Goal: Navigation & Orientation: Find specific page/section

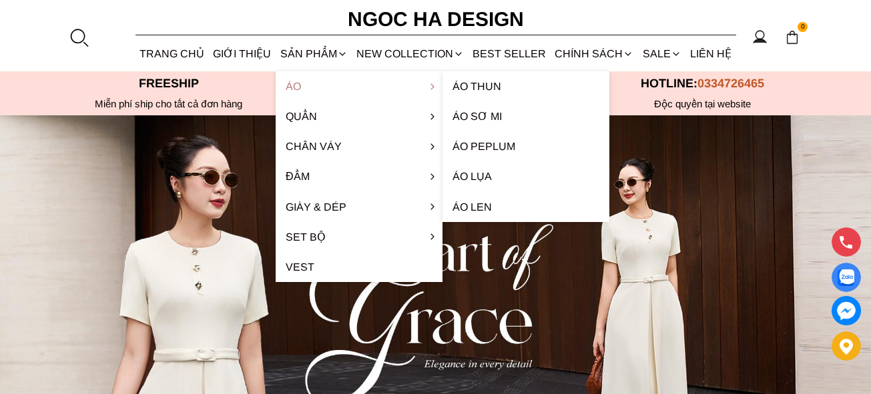
click at [300, 83] on link "Áo" at bounding box center [359, 86] width 167 height 30
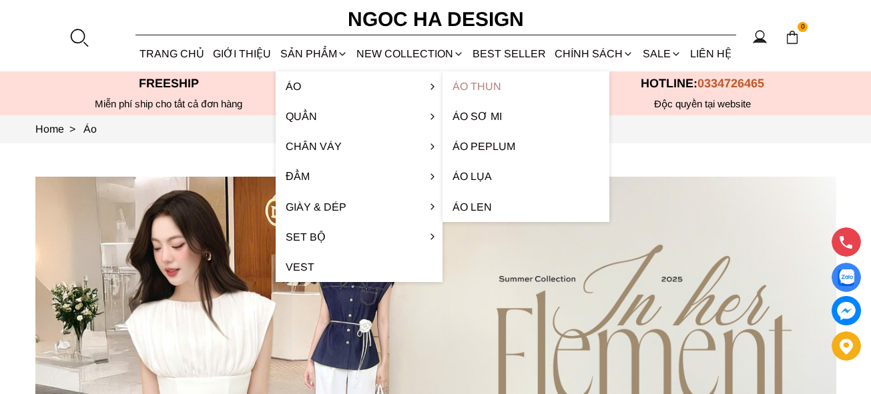
click at [487, 90] on link "Áo thun" at bounding box center [525, 86] width 167 height 30
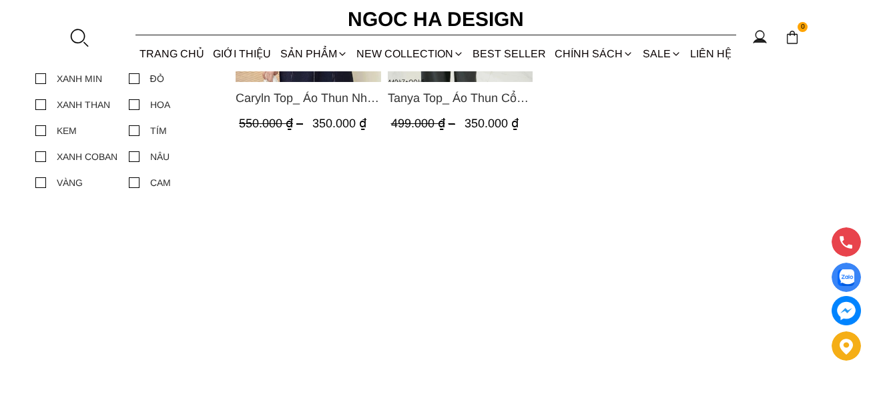
scroll to position [133, 0]
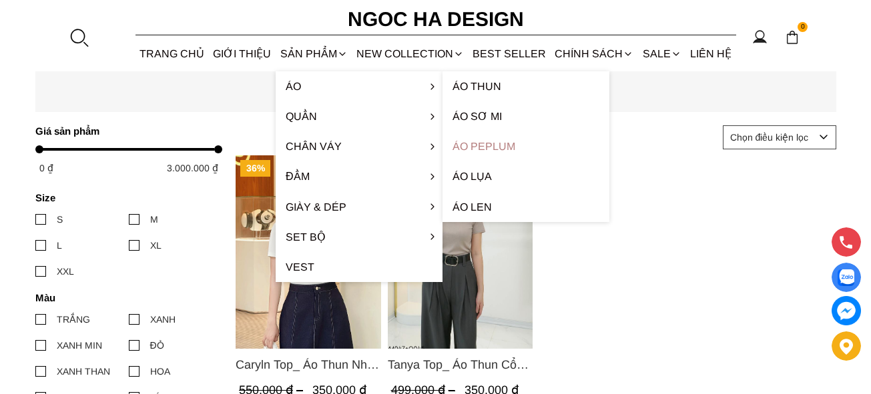
click at [480, 144] on link "Áo Peplum" at bounding box center [525, 146] width 167 height 30
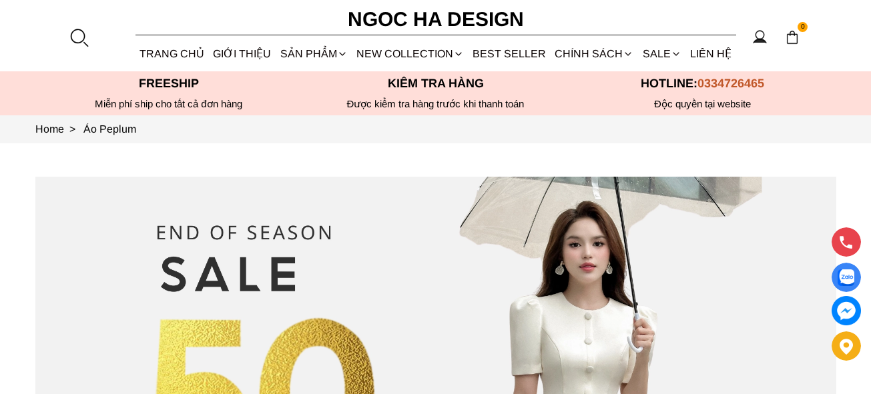
scroll to position [133, 0]
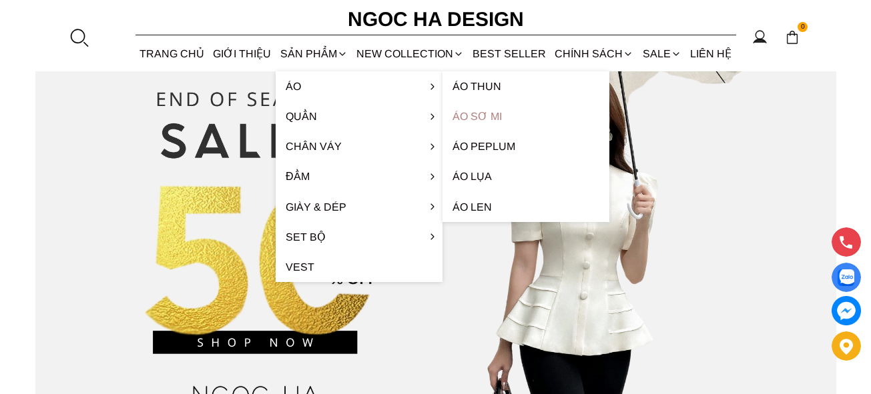
click at [477, 118] on link "Áo sơ mi" at bounding box center [525, 116] width 167 height 30
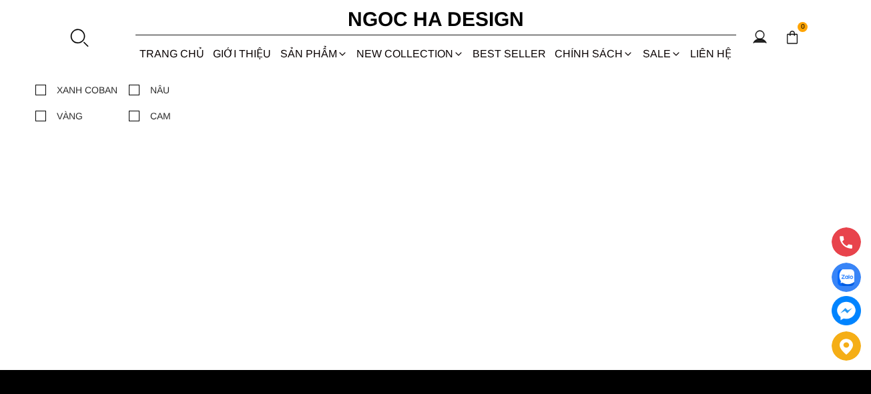
scroll to position [133, 0]
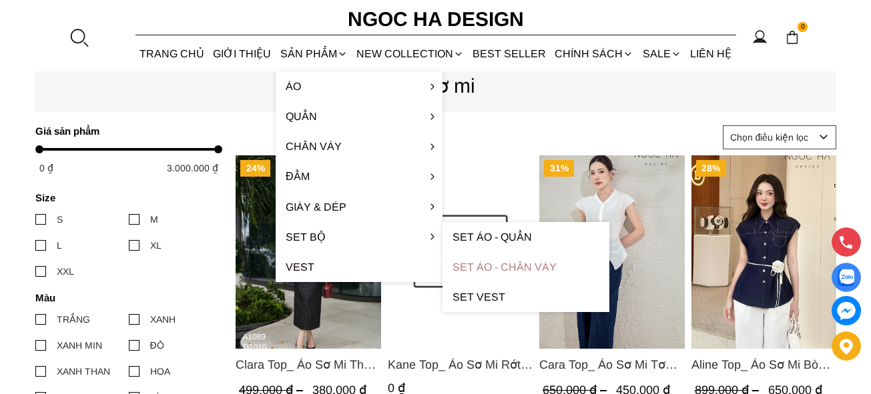
click at [479, 271] on link "Set Áo - Chân váy" at bounding box center [525, 267] width 167 height 30
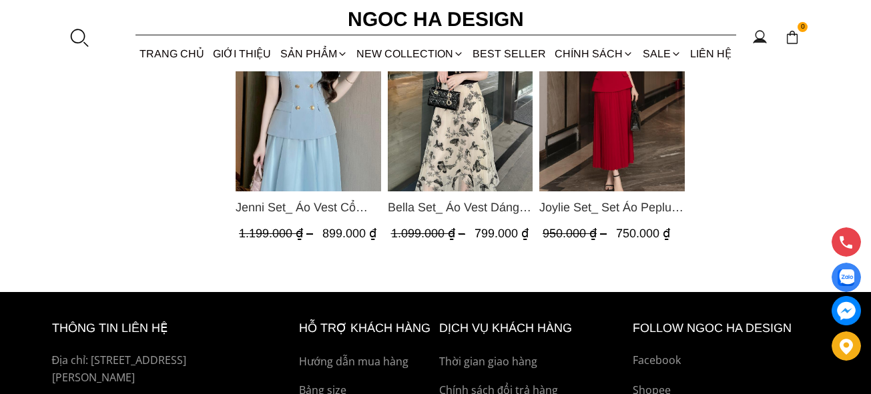
scroll to position [1602, 0]
